Goal: Information Seeking & Learning: Learn about a topic

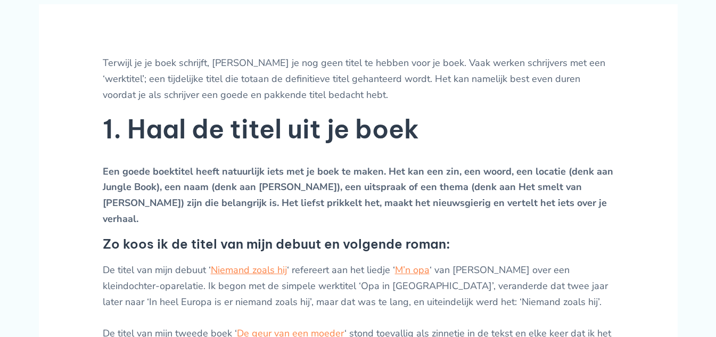
scroll to position [426, 0]
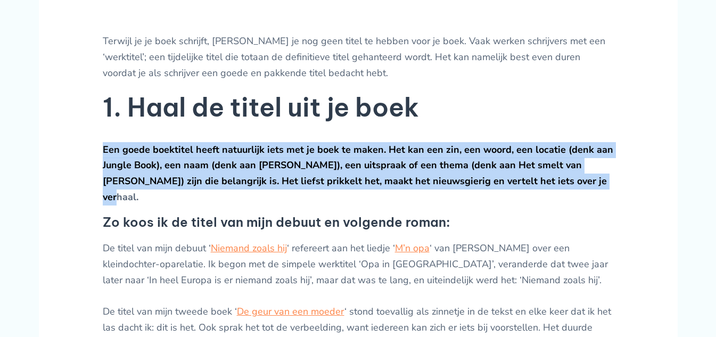
drag, startPoint x: 576, startPoint y: 176, endPoint x: 102, endPoint y: 144, distance: 475.2
click at [103, 144] on p "Een goede boektitel heeft natuurlijk iets met je boek te maken. Het kan een zin…" at bounding box center [358, 173] width 511 height 63
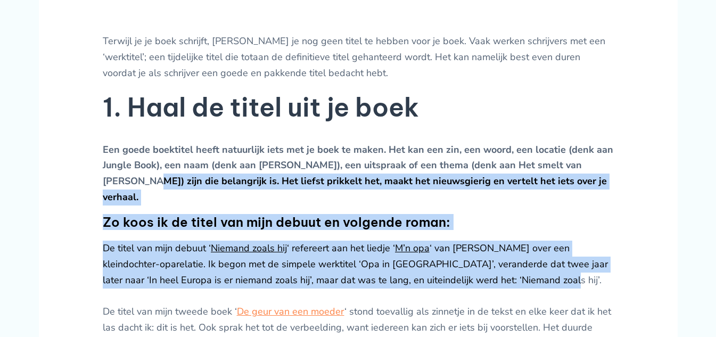
drag, startPoint x: 600, startPoint y: 269, endPoint x: 12, endPoint y: 179, distance: 594.8
click at [533, 260] on p "De titel van mijn debuut ‘ Niemand zoals hij ‘ refereert aan het liedje ‘ M’n o…" at bounding box center [358, 304] width 511 height 127
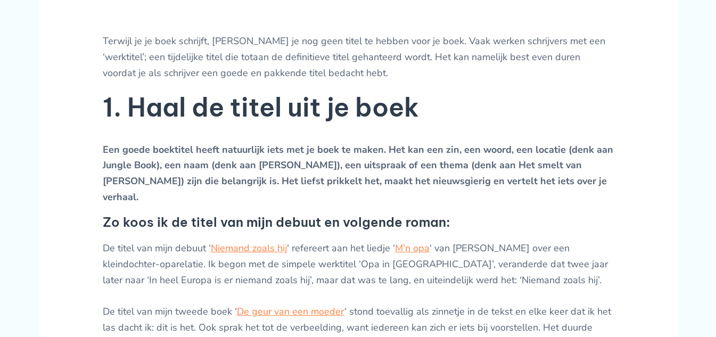
scroll to position [532, 0]
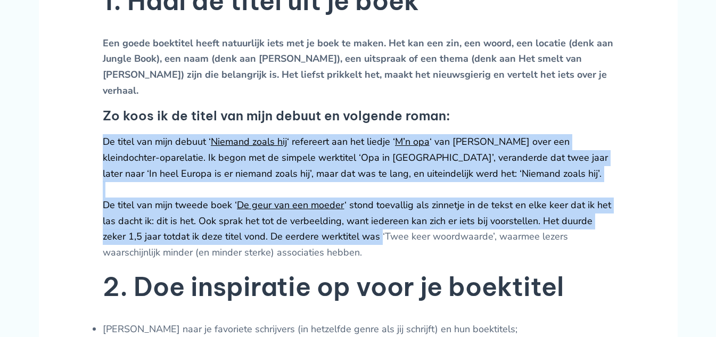
drag, startPoint x: 352, startPoint y: 226, endPoint x: 4, endPoint y: 130, distance: 361.6
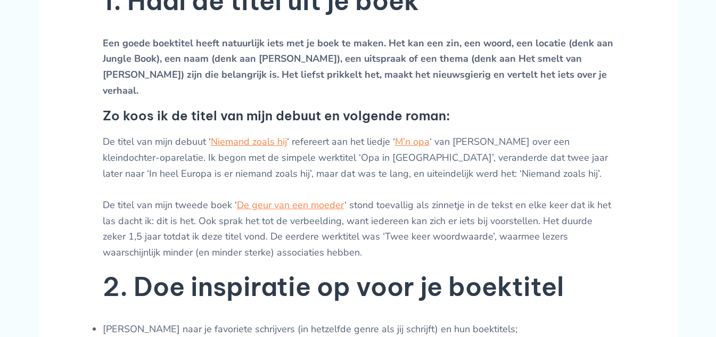
click at [384, 228] on p "De titel van mijn debuut ‘ Niemand zoals hij ‘ refereert aan het liedje ‘ M’n o…" at bounding box center [358, 197] width 511 height 127
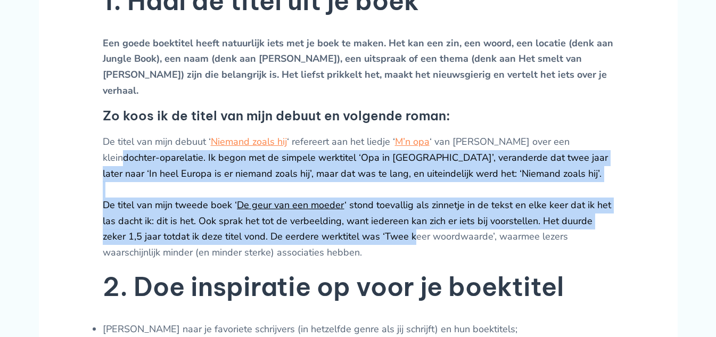
drag, startPoint x: 384, startPoint y: 228, endPoint x: 1, endPoint y: 144, distance: 392.6
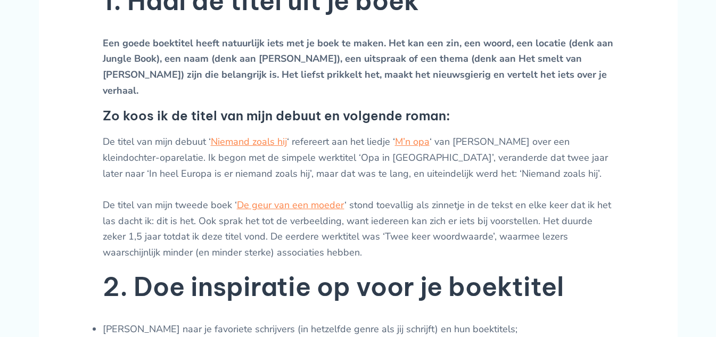
click at [366, 236] on p "De titel van mijn debuut ‘ Niemand zoals hij ‘ refereert aan het liedje ‘ M’n o…" at bounding box center [358, 197] width 511 height 127
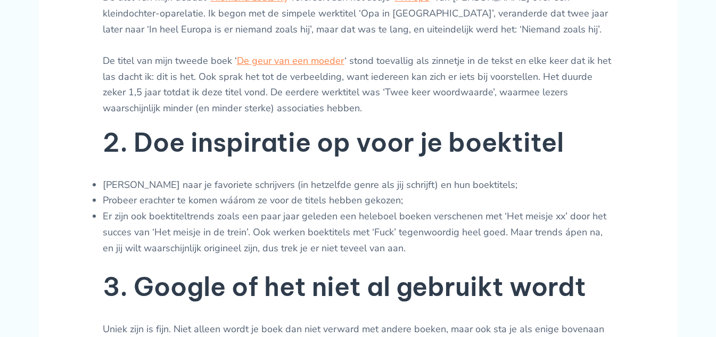
scroll to position [745, 0]
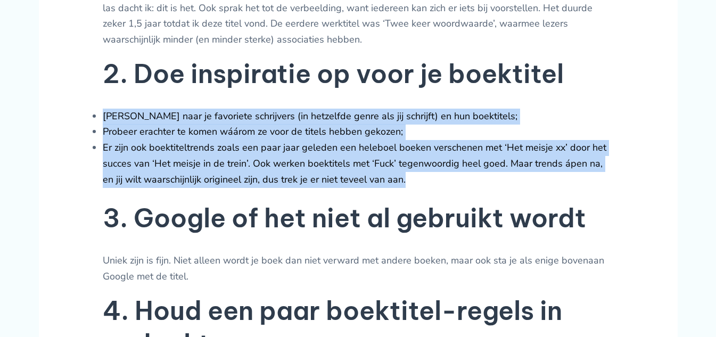
drag, startPoint x: 417, startPoint y: 162, endPoint x: 58, endPoint y: 91, distance: 366.2
click at [476, 163] on li "Er zijn ook boektiteltrends zoals een paar jaar geleden een heleboel boeken ver…" at bounding box center [358, 163] width 511 height 47
click at [461, 163] on li "Er zijn ook boektiteltrends zoals een paar jaar geleden een heleboel boeken ver…" at bounding box center [358, 163] width 511 height 47
click at [429, 155] on li "Er zijn ook boektiteltrends zoals een paar jaar geleden een heleboel boeken ver…" at bounding box center [358, 163] width 511 height 47
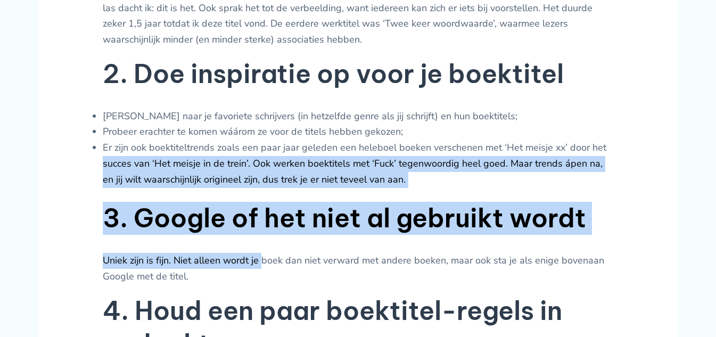
drag, startPoint x: 263, startPoint y: 252, endPoint x: 95, endPoint y: 146, distance: 198.5
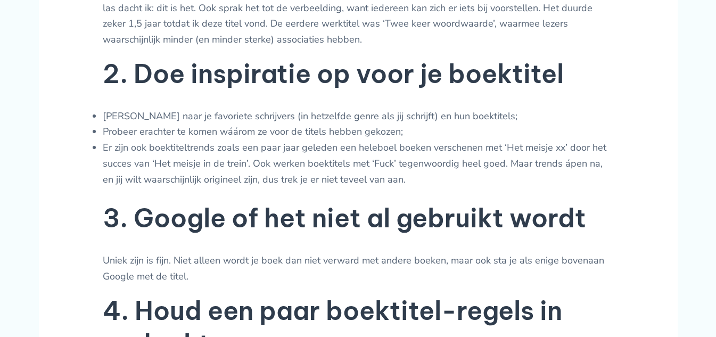
click at [203, 253] on p "Uniek zijn is fijn. Niet alleen wordt je boek dan niet verward met andere boeke…" at bounding box center [358, 268] width 511 height 31
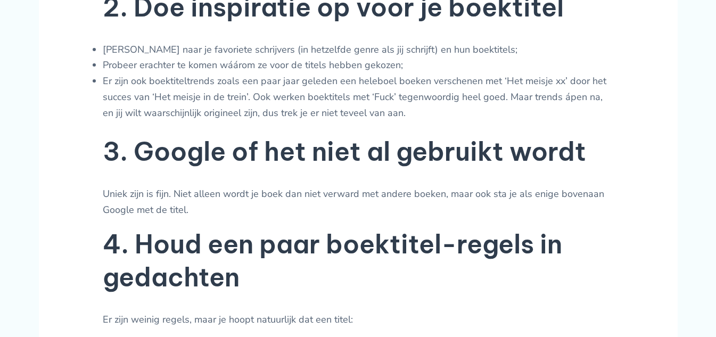
scroll to position [958, 0]
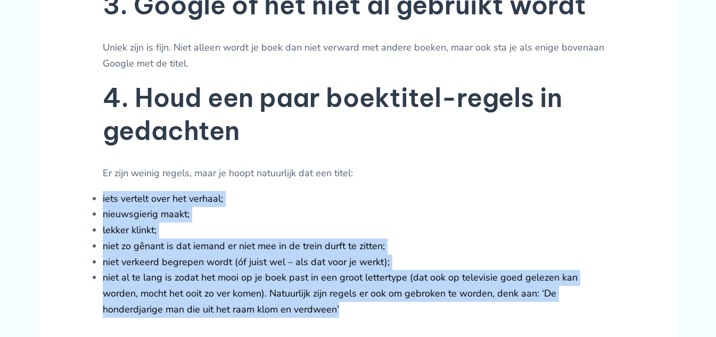
drag, startPoint x: 269, startPoint y: 293, endPoint x: 71, endPoint y: 181, distance: 227.8
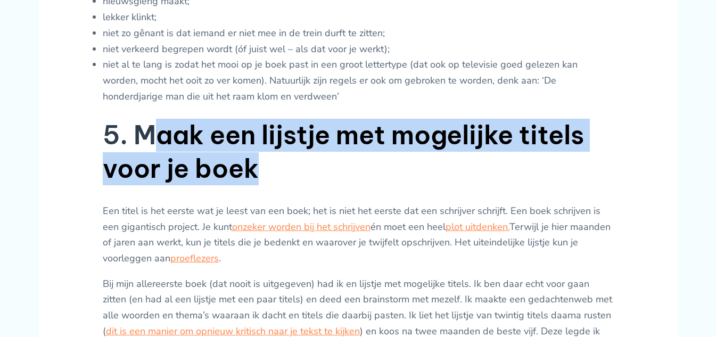
drag, startPoint x: 375, startPoint y: 152, endPoint x: 161, endPoint y: 120, distance: 216.9
click at [161, 120] on h2 "5. Maak een lijstje met mogelijke titels voor je boek" at bounding box center [358, 152] width 511 height 67
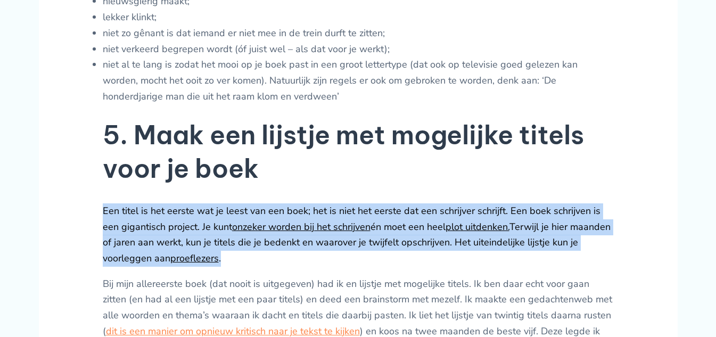
drag, startPoint x: 212, startPoint y: 238, endPoint x: 97, endPoint y: 181, distance: 128.0
click at [97, 181] on article "Terwijl je je boek schrijft, [PERSON_NAME] je nog geen titel te hebben voor je …" at bounding box center [358, 321] width 639 height 2169
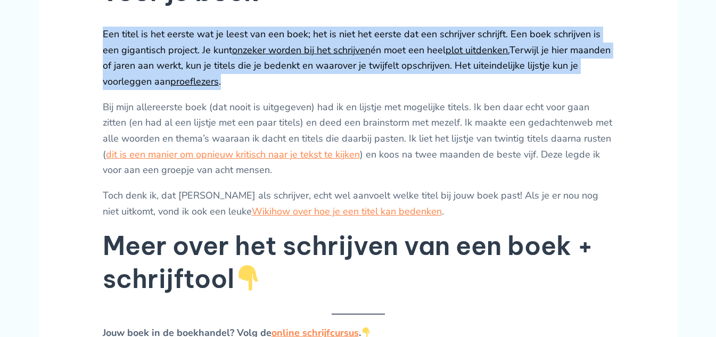
scroll to position [1384, 0]
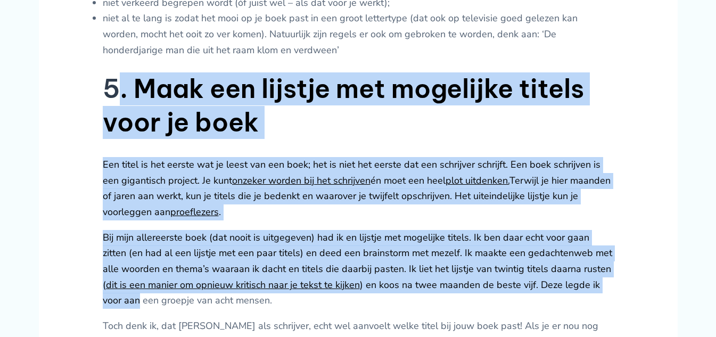
drag, startPoint x: 608, startPoint y: 105, endPoint x: 115, endPoint y: 71, distance: 493.9
click at [115, 71] on div "Terwijl je je boek schrijft, [PERSON_NAME] je nog geen titel te hebben voor je …" at bounding box center [358, 275] width 511 height 2067
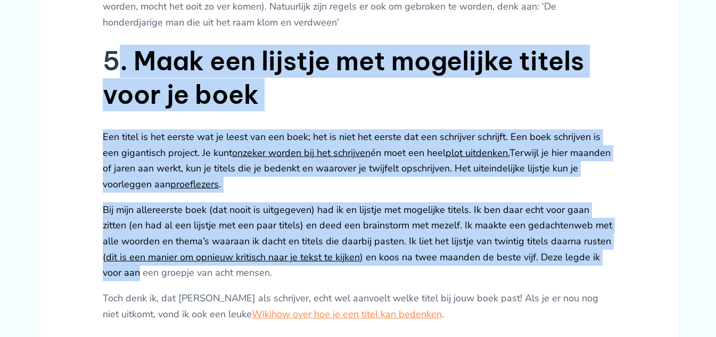
scroll to position [1270, 0]
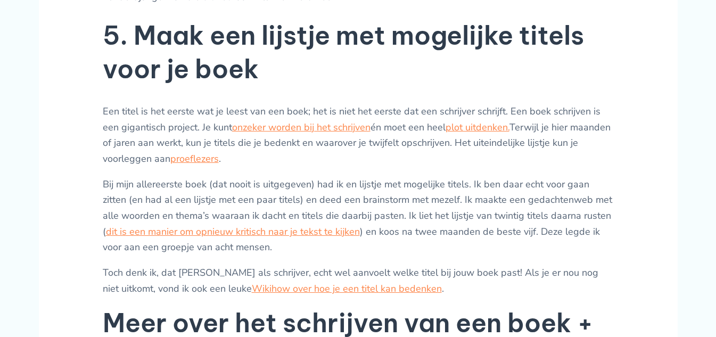
click at [369, 228] on p "Bij mijn allereerste boek (dat nooit is uitgegeven) had ik en lijstje met mogel…" at bounding box center [358, 216] width 511 height 79
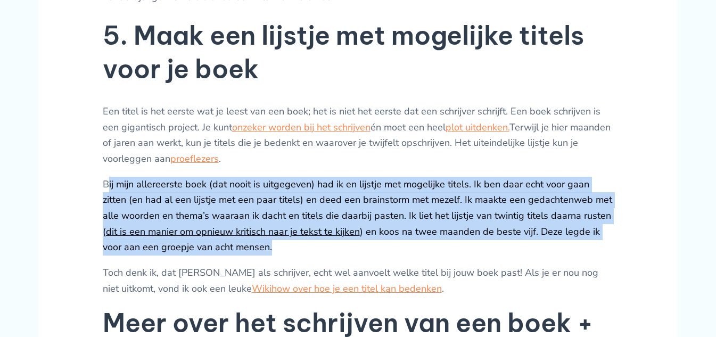
drag, startPoint x: 367, startPoint y: 231, endPoint x: 106, endPoint y: 171, distance: 267.1
click at [106, 177] on p "Bij mijn allereerste boek (dat nooit is uitgegeven) had ik en lijstje met mogel…" at bounding box center [358, 216] width 511 height 79
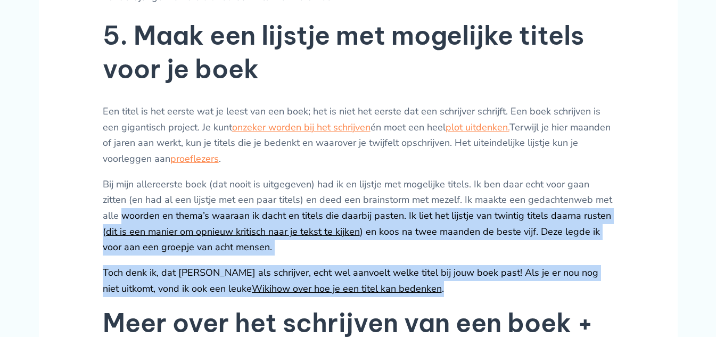
drag, startPoint x: 368, startPoint y: 264, endPoint x: 0, endPoint y: 197, distance: 373.7
click at [0, 197] on div "Terwijl je je boek schrijft, [PERSON_NAME] je nog geen titel te hebben voor je …" at bounding box center [358, 244] width 716 height 2289
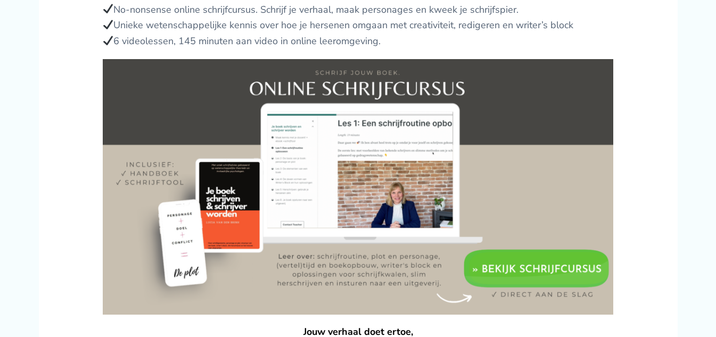
scroll to position [0, 0]
